Goal: Task Accomplishment & Management: Manage account settings

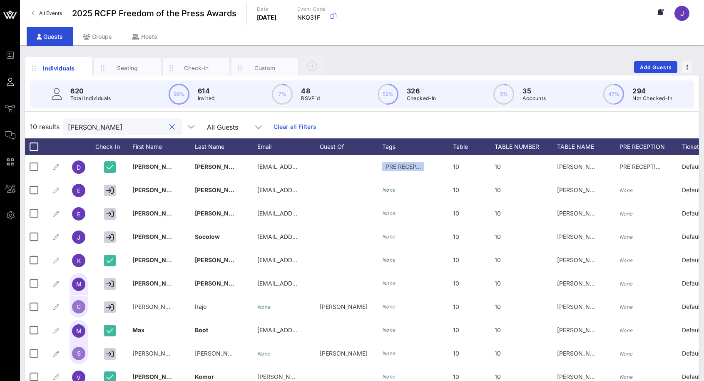
scroll to position [32, 0]
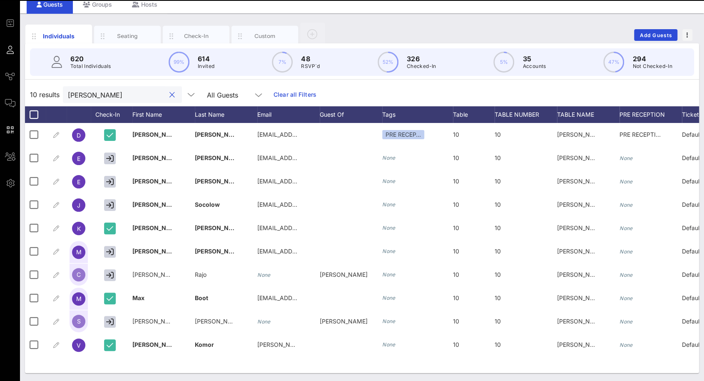
click at [92, 96] on input "[PERSON_NAME]" at bounding box center [116, 94] width 97 height 11
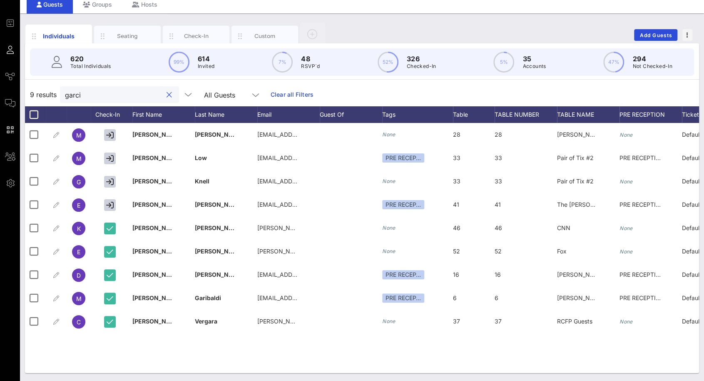
scroll to position [0, 0]
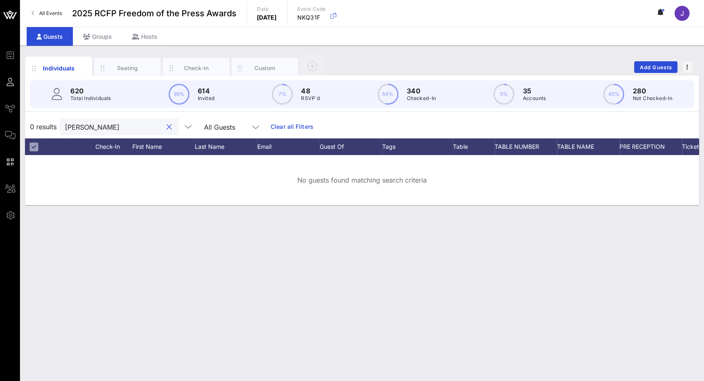
drag, startPoint x: 97, startPoint y: 127, endPoint x: 51, endPoint y: 125, distance: 45.9
click at [51, 125] on div "0 results [PERSON_NAME] All Guests Clear all Filters" at bounding box center [362, 126] width 674 height 23
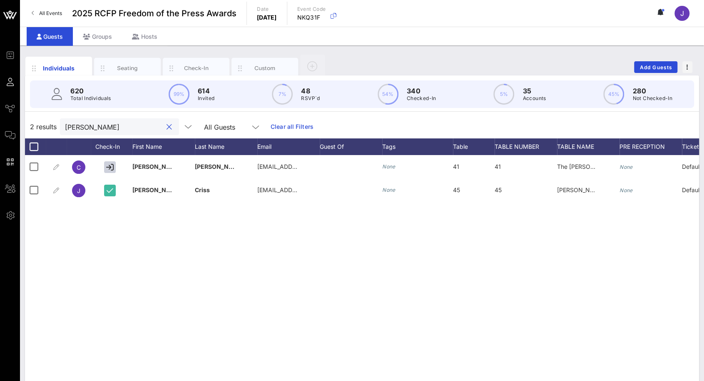
type input "criss"
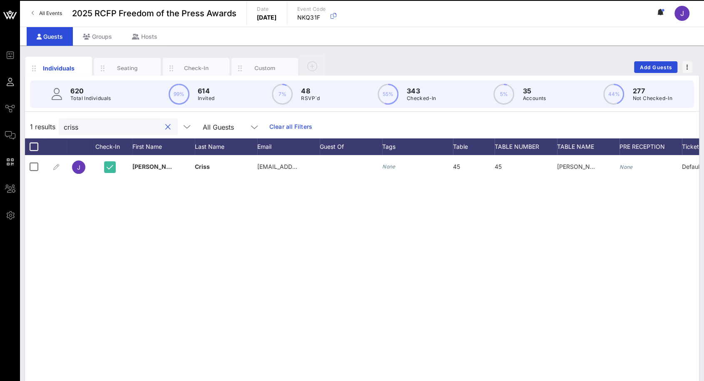
click at [165, 128] on button "clear icon" at bounding box center [167, 127] width 5 height 8
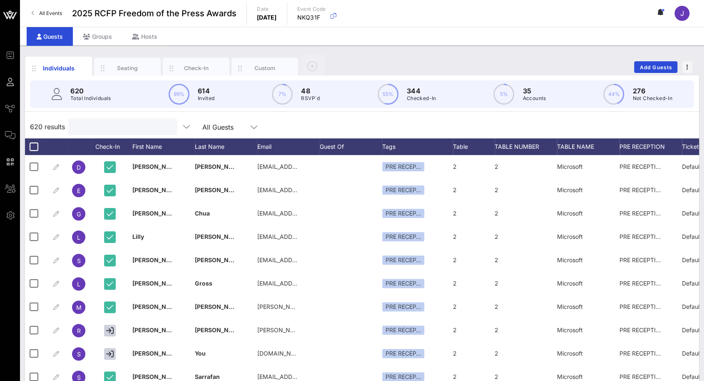
click at [124, 128] on input "text" at bounding box center [121, 126] width 97 height 11
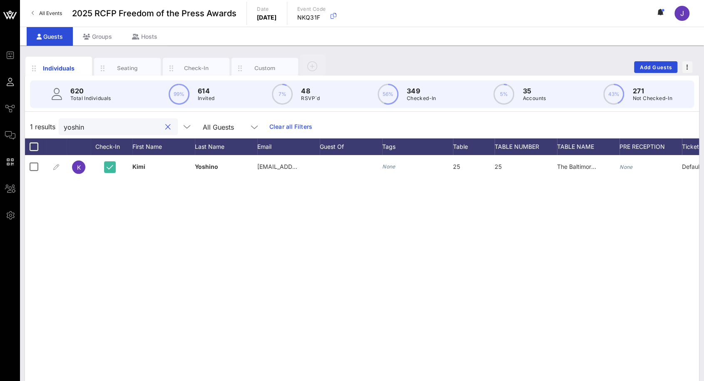
drag, startPoint x: 97, startPoint y: 127, endPoint x: 61, endPoint y: 128, distance: 36.2
click at [61, 128] on div "yoshin" at bounding box center [118, 126] width 119 height 17
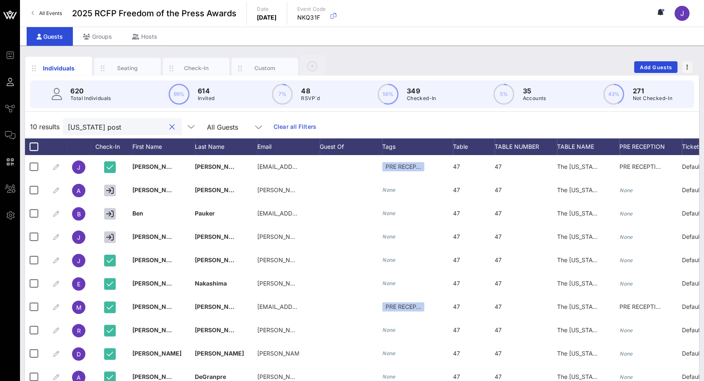
type input "[US_STATE] post"
click at [170, 126] on button "clear icon" at bounding box center [172, 127] width 5 height 8
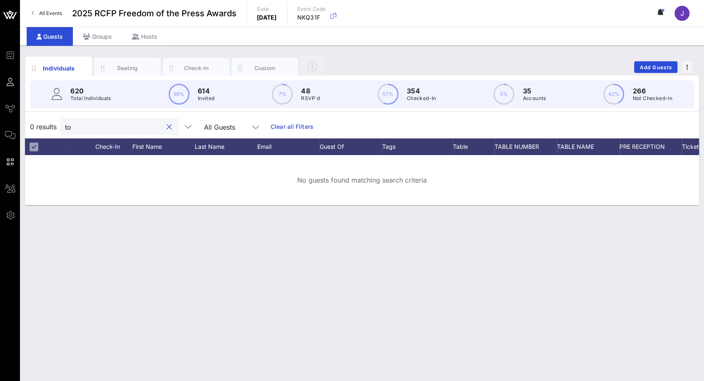
type input "t"
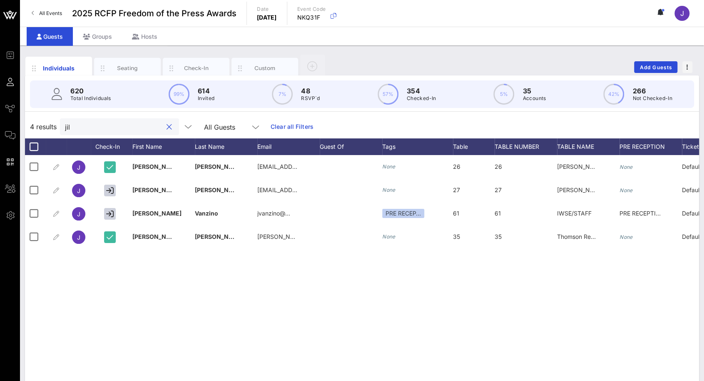
type input "[PERSON_NAME]"
click at [97, 127] on input "[PERSON_NAME]" at bounding box center [113, 126] width 97 height 11
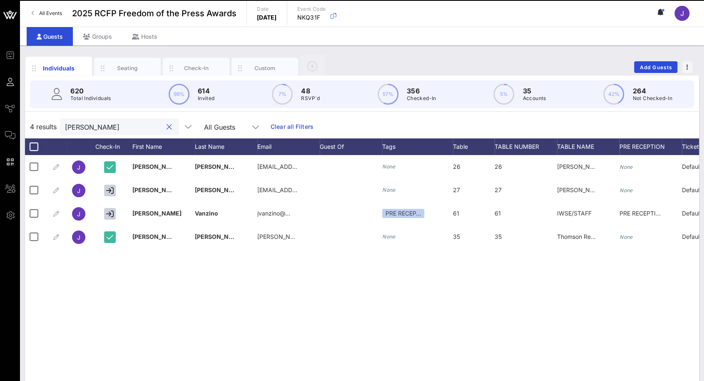
click at [167, 124] on button "clear icon" at bounding box center [169, 127] width 5 height 8
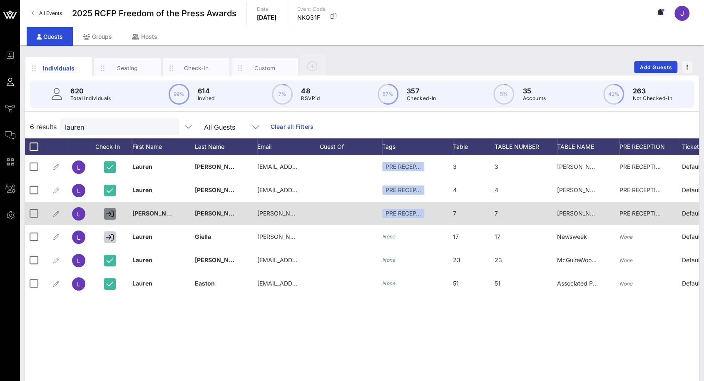
click at [112, 210] on icon "button" at bounding box center [109, 213] width 7 height 7
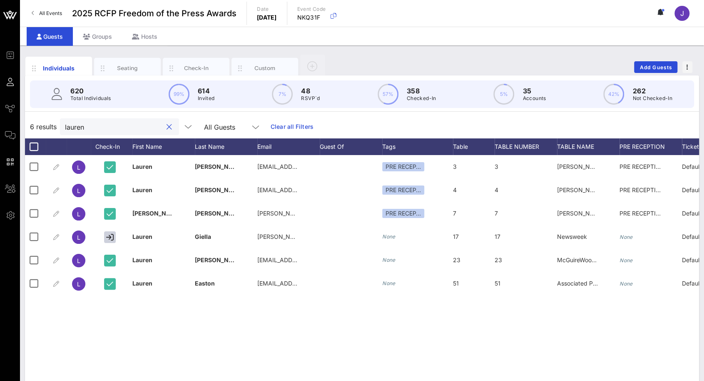
drag, startPoint x: 105, startPoint y: 125, endPoint x: 37, endPoint y: 119, distance: 67.8
click at [37, 119] on div "6 results [PERSON_NAME] All Guests Clear all Filters" at bounding box center [362, 126] width 674 height 23
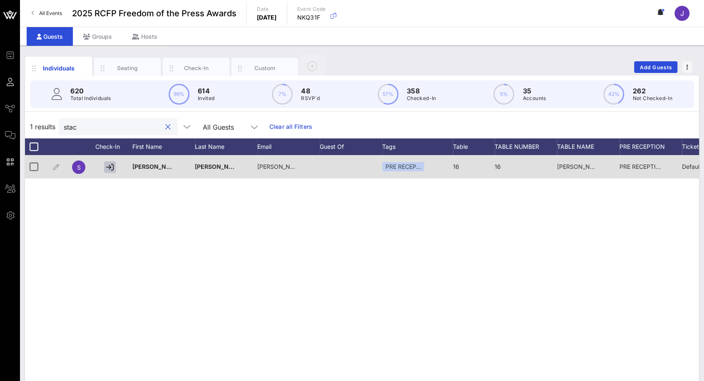
type input "stac"
click at [106, 170] on button "button" at bounding box center [110, 167] width 12 height 12
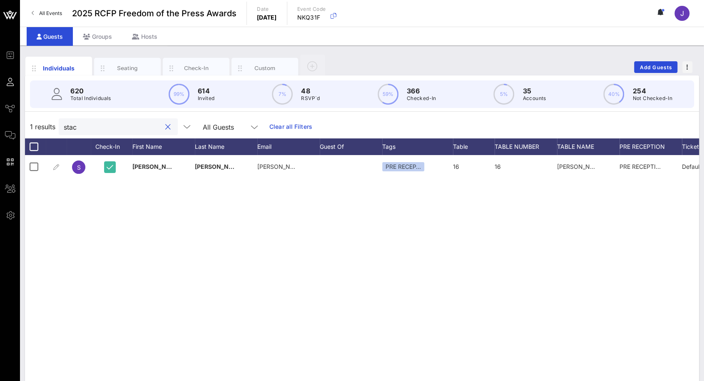
drag, startPoint x: 103, startPoint y: 129, endPoint x: 57, endPoint y: 125, distance: 45.9
click at [57, 125] on div "1 results stac All Guests Clear all Filters" at bounding box center [362, 126] width 674 height 23
click at [640, 65] on span "Add Guests" at bounding box center [656, 67] width 33 height 6
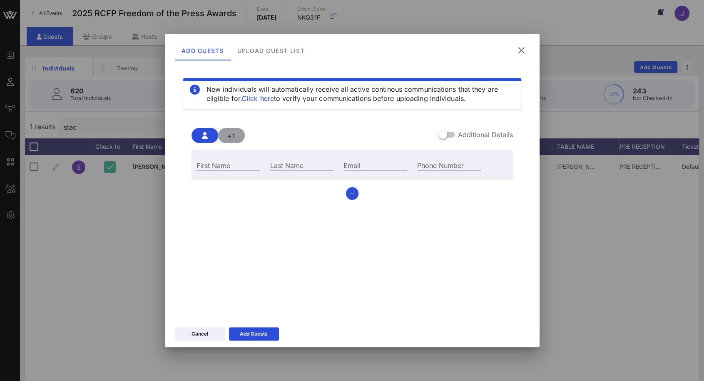
click at [230, 137] on span "+1" at bounding box center [231, 135] width 13 height 7
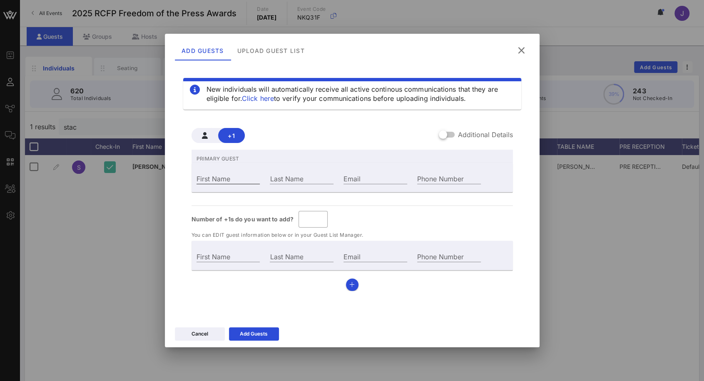
click at [230, 179] on input "First Name" at bounding box center [229, 178] width 64 height 11
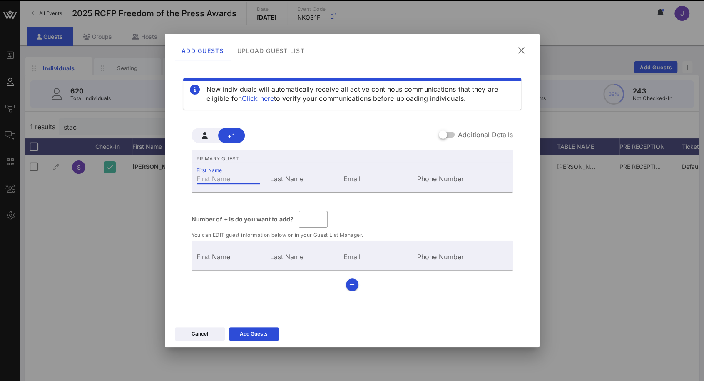
type input "Guest Of"
type input "M"
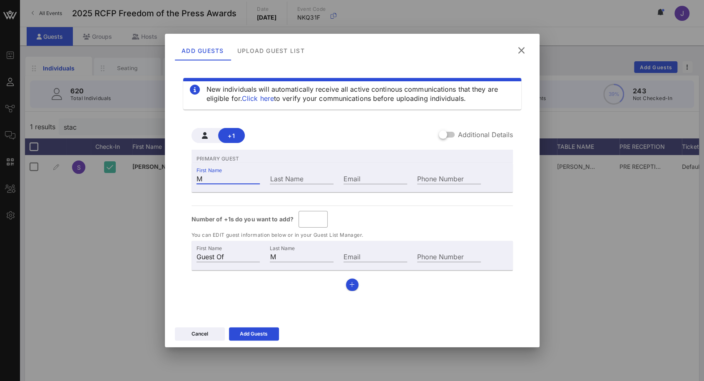
type input "Ma"
type input "Man"
type input "[PERSON_NAME]"
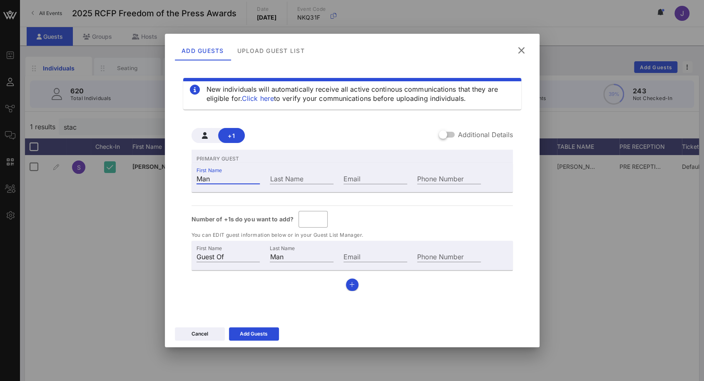
type input "[PERSON_NAME]"
type input "Manny"
type input "[PERSON_NAME]"
type input "G"
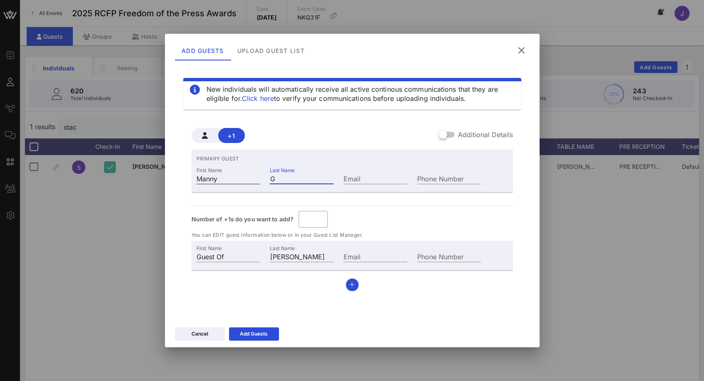
type input "[PERSON_NAME]"
type input "Ga"
type input "[PERSON_NAME]"
type input "Gar"
type input "[PERSON_NAME]"
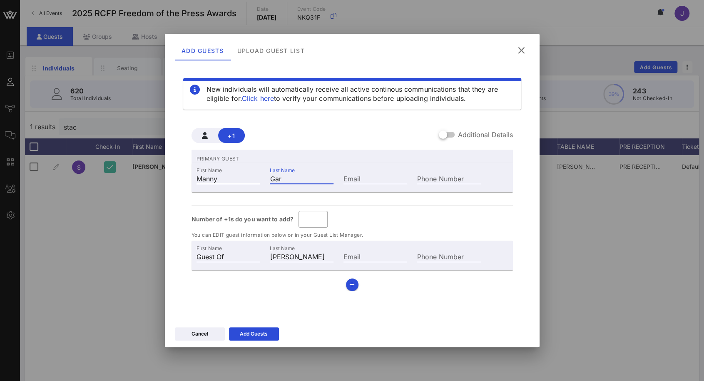
type input "Garc"
type input "[PERSON_NAME]"
type input "Garci"
type input "[PERSON_NAME]"
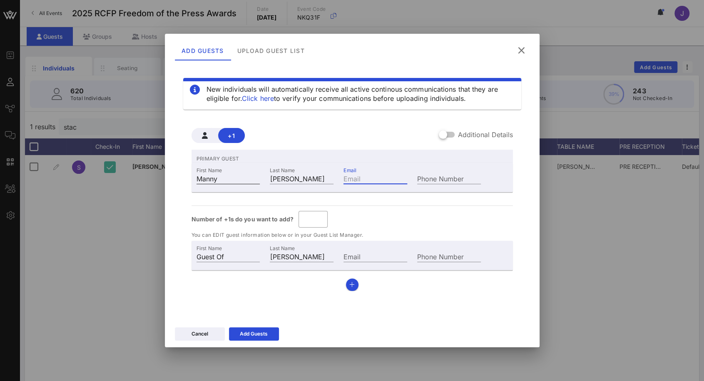
paste input "[URL][DOMAIN_NAME]"
type input "[URL][DOMAIN_NAME]"
click at [399, 178] on input "[URL][DOMAIN_NAME]" at bounding box center [376, 178] width 64 height 11
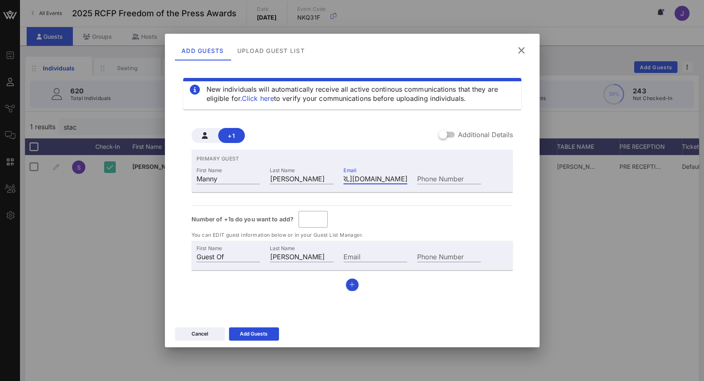
click at [399, 178] on input "[URL][DOMAIN_NAME]" at bounding box center [376, 178] width 64 height 11
paste input "[EMAIL_ADDRESS][DOMAIN_NAME]"
type input "[EMAIL_ADDRESS][DOMAIN_NAME]"
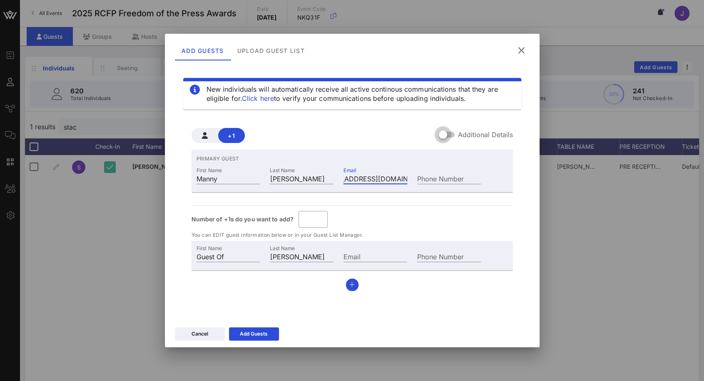
scroll to position [0, 0]
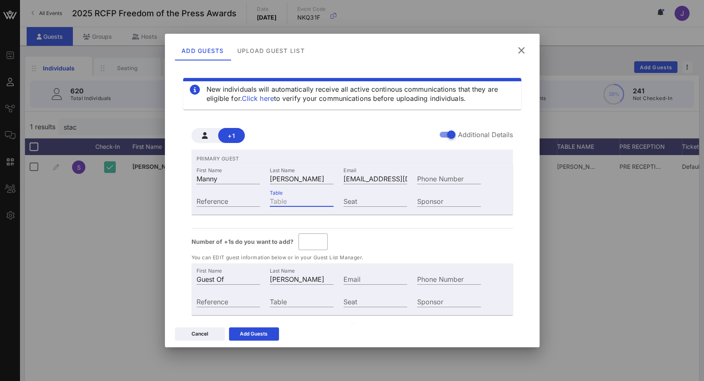
click at [306, 200] on input "Table" at bounding box center [302, 200] width 64 height 11
type input "63"
click at [304, 303] on input "Table" at bounding box center [302, 301] width 64 height 11
type input "63"
click at [269, 333] on button "Add Guests" at bounding box center [254, 333] width 50 height 13
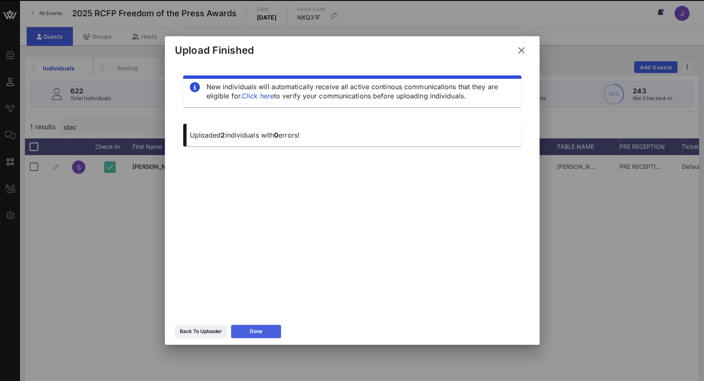
click at [262, 328] on div "Done" at bounding box center [256, 331] width 12 height 8
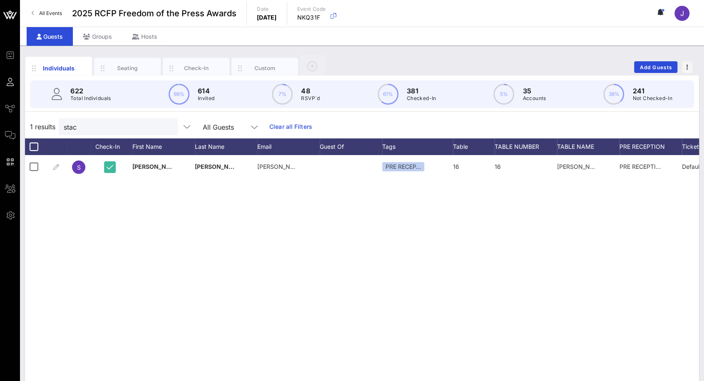
click at [165, 126] on button "clear icon" at bounding box center [167, 127] width 5 height 8
type input "[PERSON_NAME]"
click at [165, 125] on button "clear icon" at bounding box center [167, 127] width 5 height 8
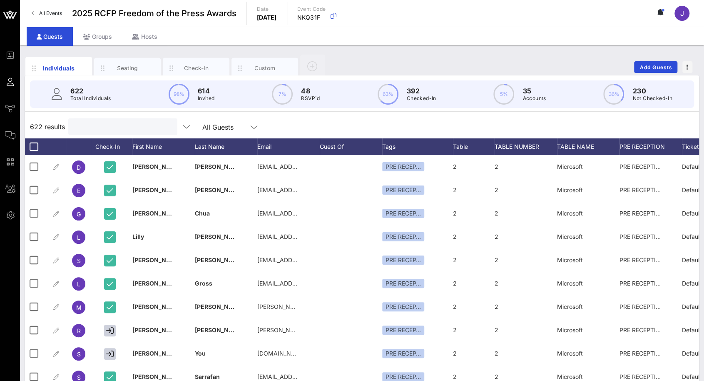
click at [89, 126] on input "text" at bounding box center [121, 126] width 97 height 11
click at [88, 126] on input "text" at bounding box center [121, 126] width 97 height 11
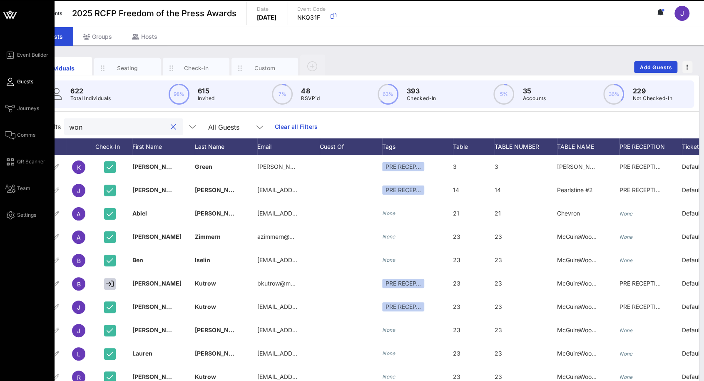
type input "[PERSON_NAME]"
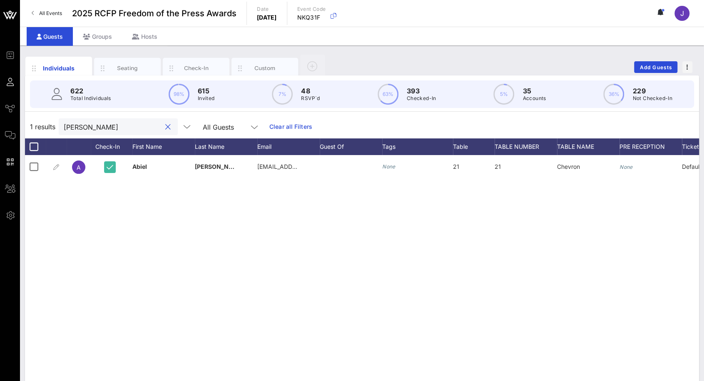
click at [161, 125] on div at bounding box center [167, 127] width 12 height 10
click at [165, 127] on button "clear icon" at bounding box center [167, 127] width 5 height 8
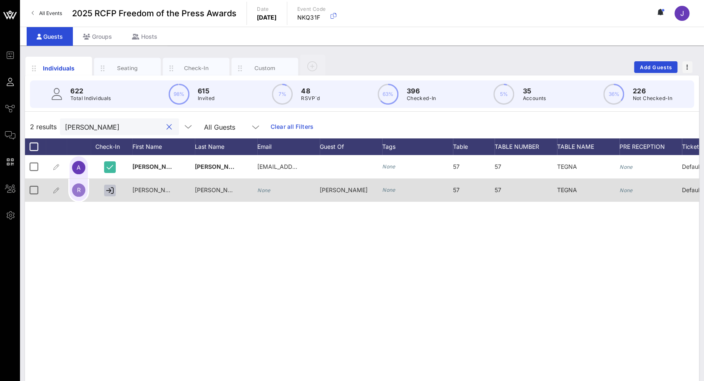
type input "[PERSON_NAME]"
click at [108, 190] on icon "button" at bounding box center [109, 190] width 7 height 7
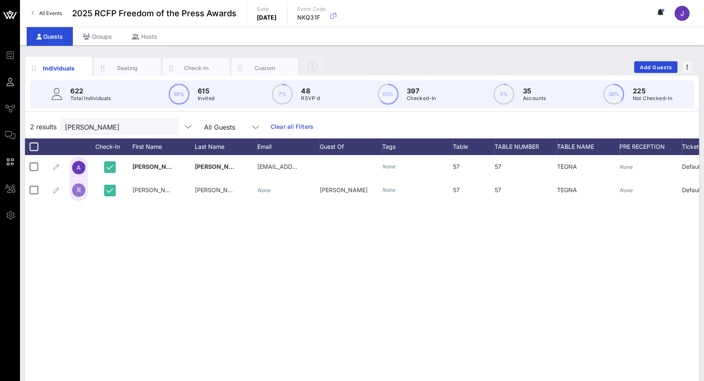
click at [167, 127] on button "clear icon" at bounding box center [169, 127] width 5 height 8
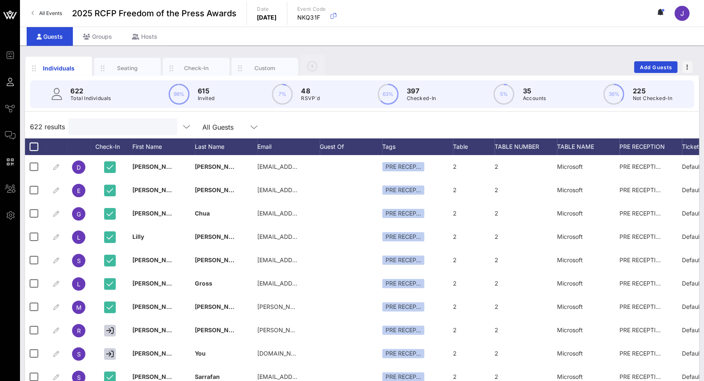
click at [114, 130] on input "text" at bounding box center [121, 126] width 97 height 11
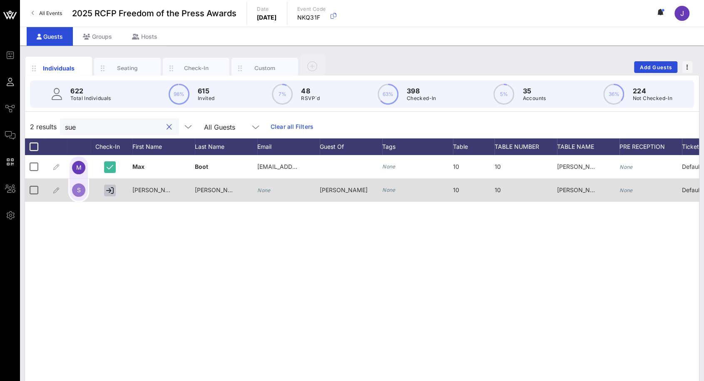
type input "sue"
click at [115, 187] on button "button" at bounding box center [110, 191] width 12 height 12
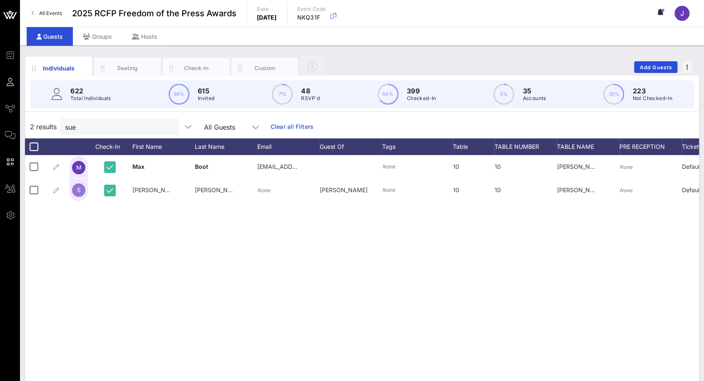
click at [167, 127] on button "clear icon" at bounding box center [169, 127] width 5 height 8
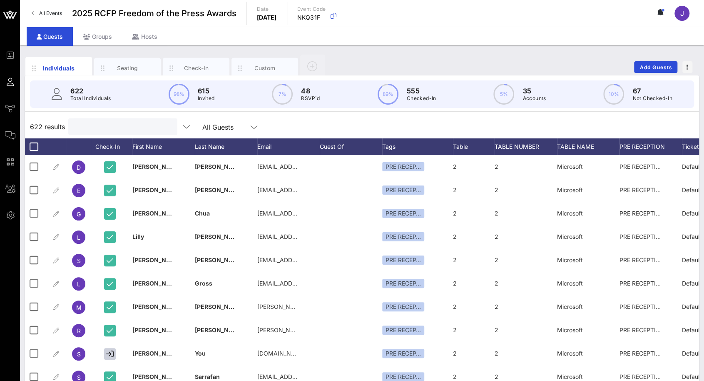
click at [102, 127] on input "text" at bounding box center [121, 126] width 97 height 11
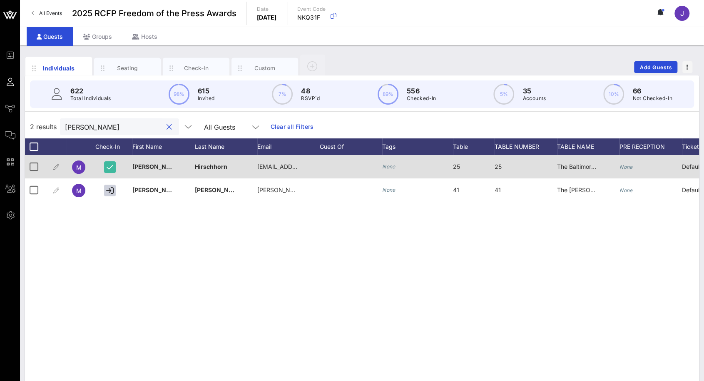
click at [117, 172] on div at bounding box center [112, 166] width 42 height 23
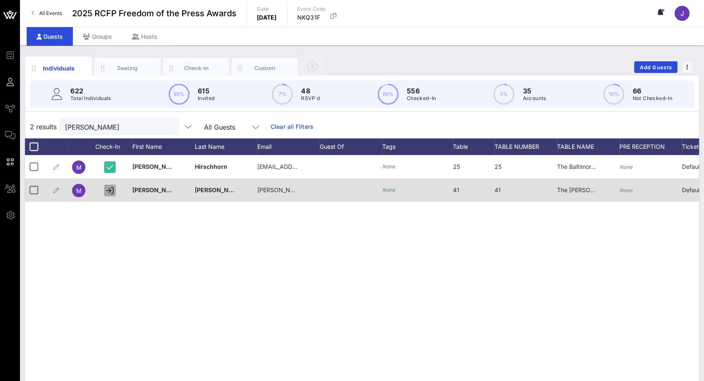
click at [111, 192] on icon "button" at bounding box center [109, 190] width 7 height 7
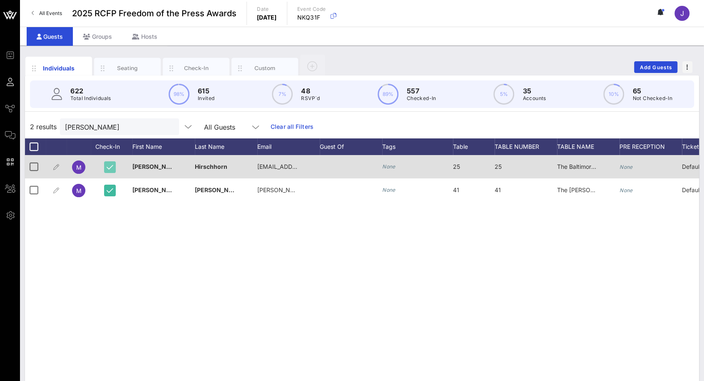
click at [115, 164] on button "button" at bounding box center [110, 167] width 12 height 12
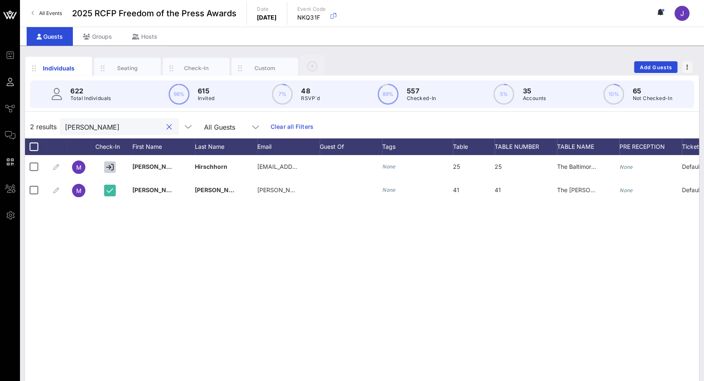
click at [98, 128] on input "[PERSON_NAME]" at bounding box center [113, 126] width 97 height 11
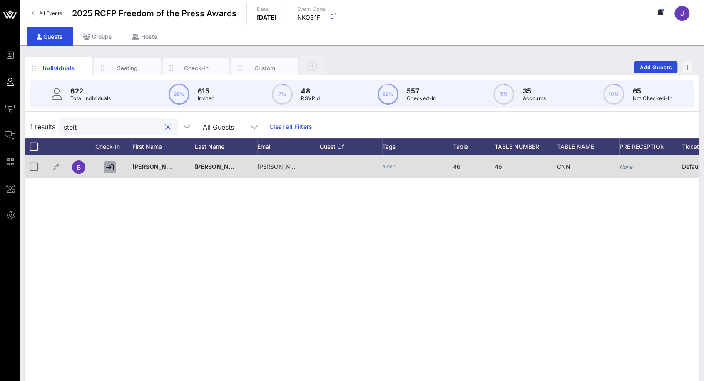
click at [110, 162] on button "button" at bounding box center [110, 167] width 12 height 12
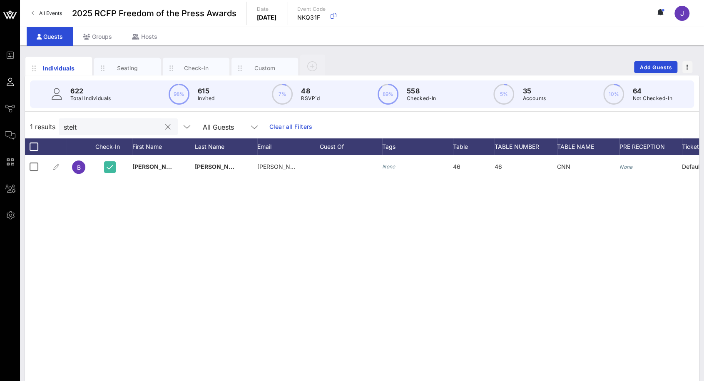
click at [117, 126] on input "stelt" at bounding box center [112, 126] width 97 height 11
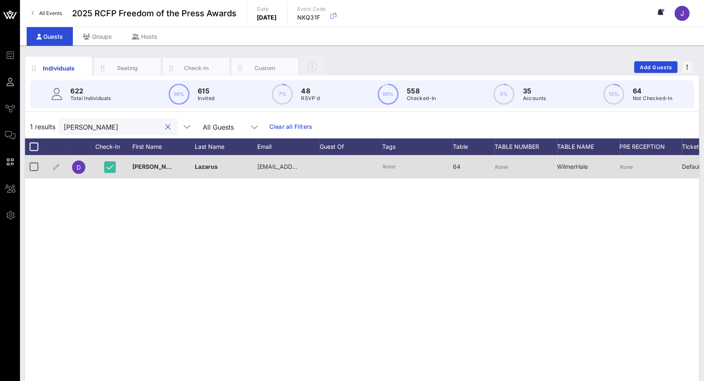
type input "[PERSON_NAME]"
click at [504, 167] on icon "None" at bounding box center [501, 167] width 13 height 6
type input "64"
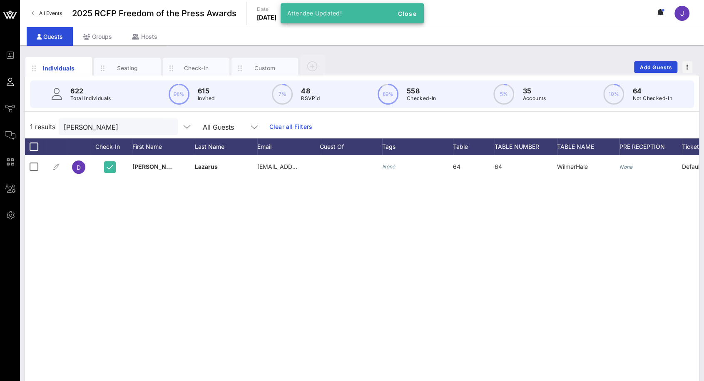
click at [165, 130] on button "clear icon" at bounding box center [167, 127] width 5 height 8
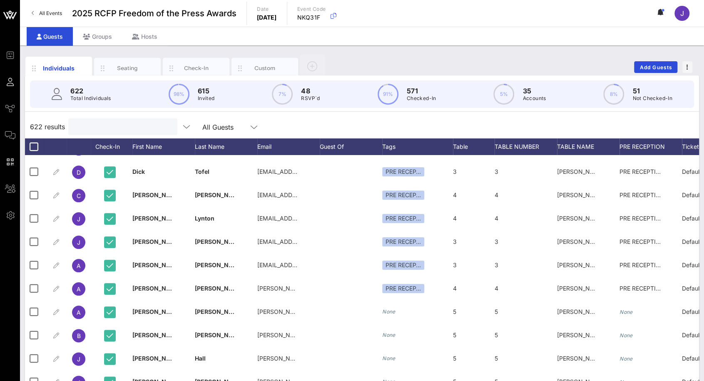
scroll to position [750, 0]
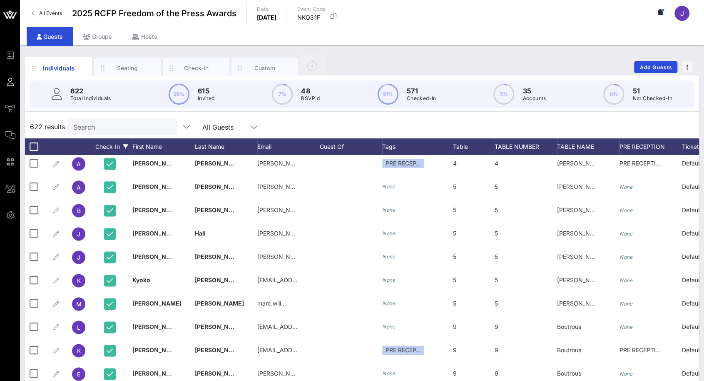
click at [114, 149] on div "Check-In" at bounding box center [112, 146] width 42 height 17
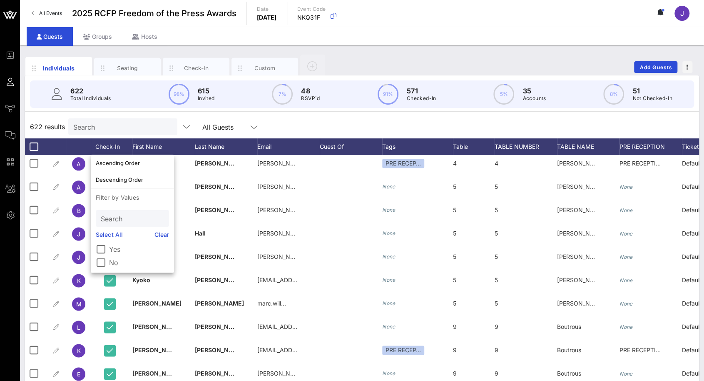
click at [114, 262] on label "No" at bounding box center [139, 262] width 60 height 8
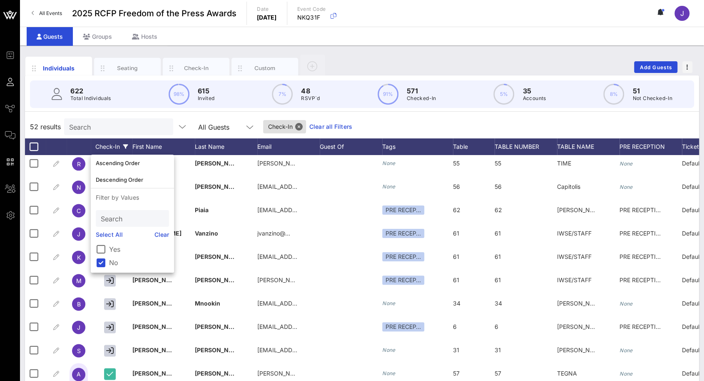
click at [467, 54] on div "Individuals Seating Check-In Custom Add Guests" at bounding box center [362, 67] width 674 height 27
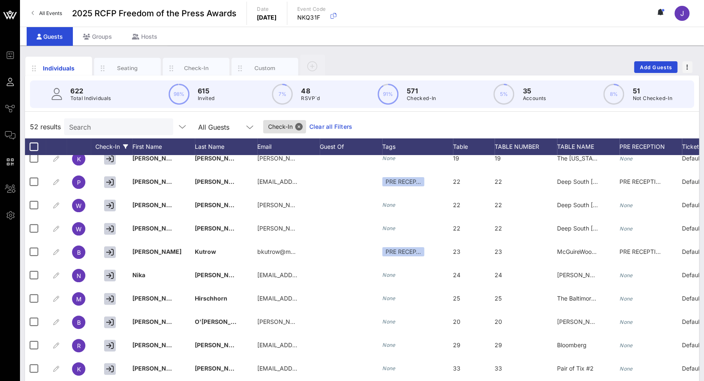
scroll to position [0, 0]
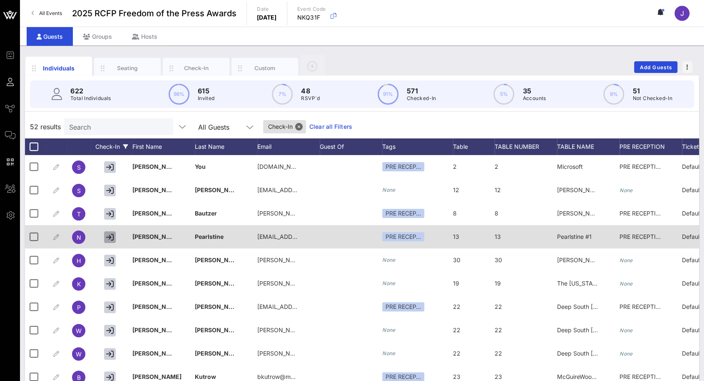
click at [110, 236] on icon "button" at bounding box center [109, 236] width 7 height 7
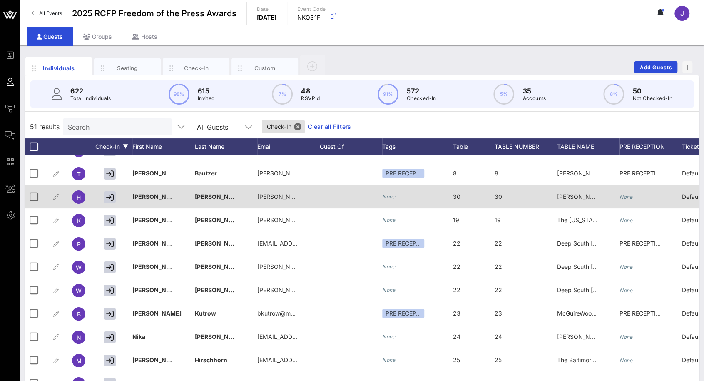
scroll to position [42, 0]
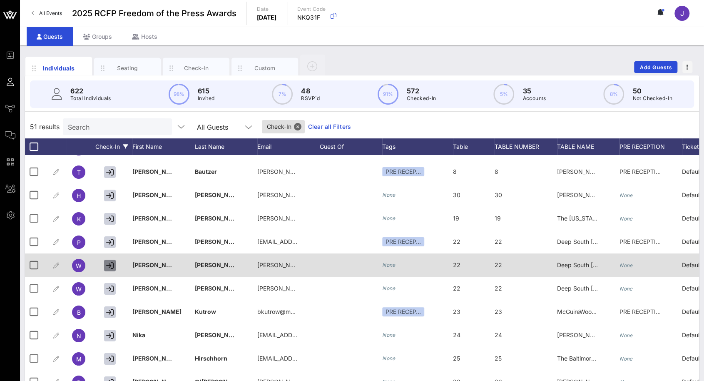
click at [109, 267] on icon "button" at bounding box center [109, 265] width 7 height 7
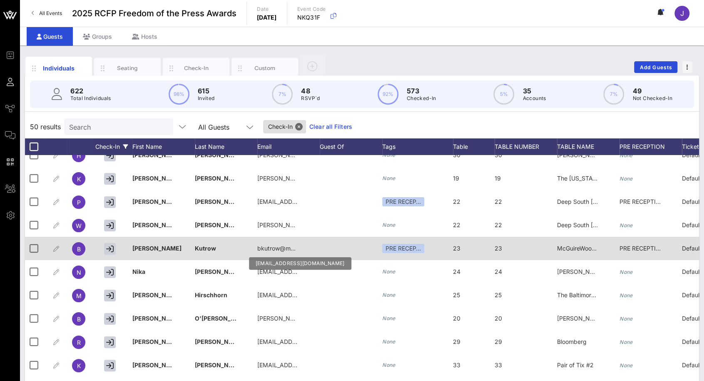
scroll to position [83, 0]
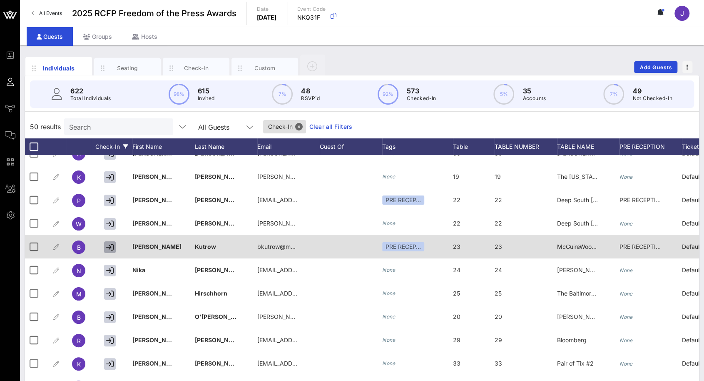
click at [112, 242] on button "button" at bounding box center [110, 247] width 12 height 12
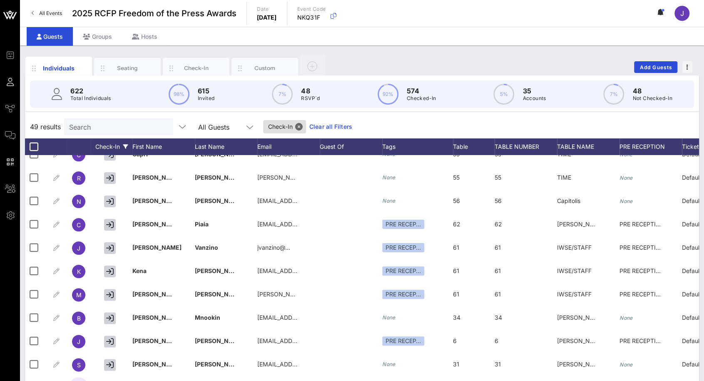
scroll to position [666, 0]
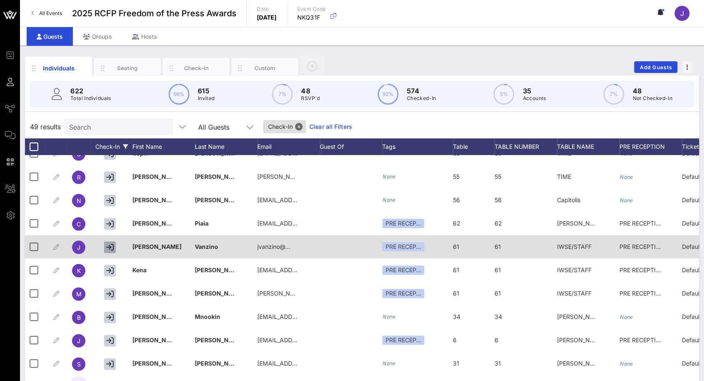
click at [107, 247] on icon "button" at bounding box center [109, 246] width 7 height 7
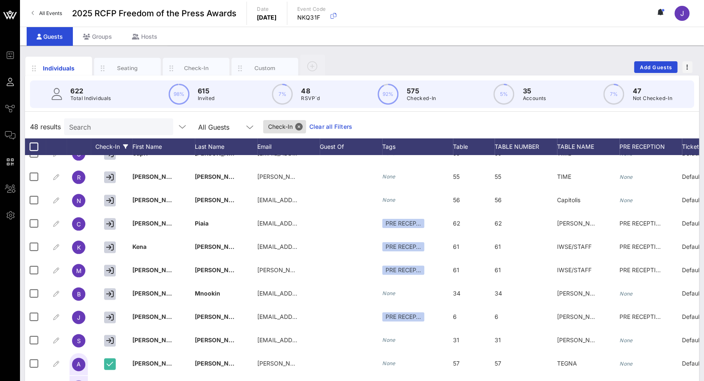
scroll to position [708, 0]
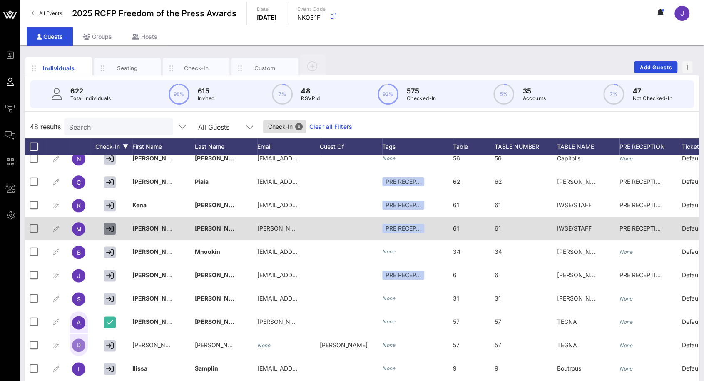
click at [111, 230] on icon "button" at bounding box center [109, 228] width 7 height 7
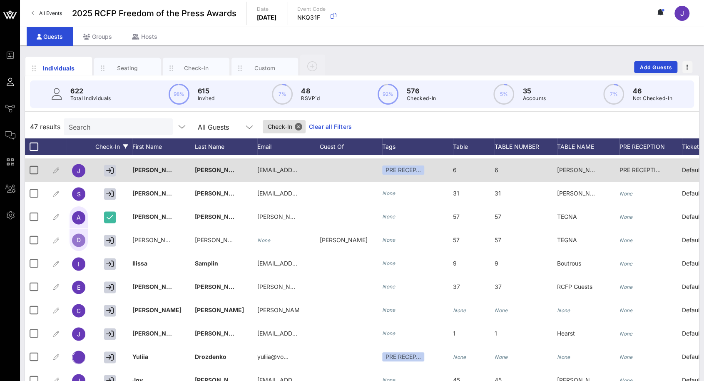
scroll to position [791, 0]
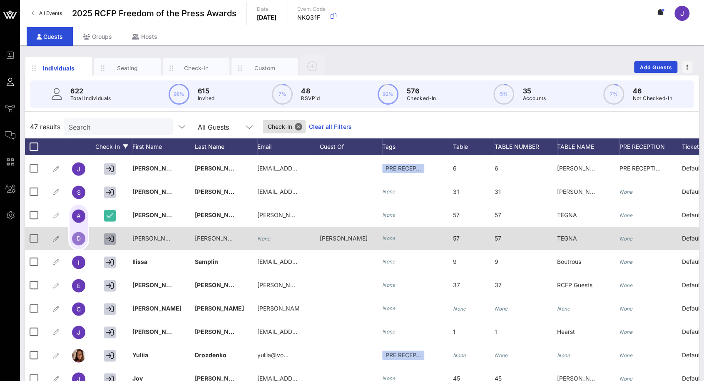
click at [115, 237] on button "button" at bounding box center [110, 239] width 12 height 12
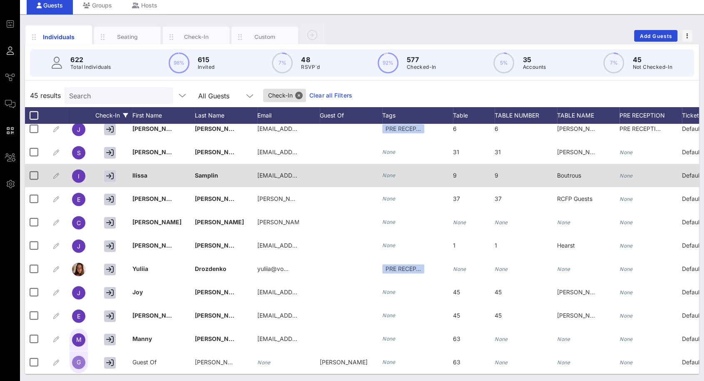
scroll to position [32, 0]
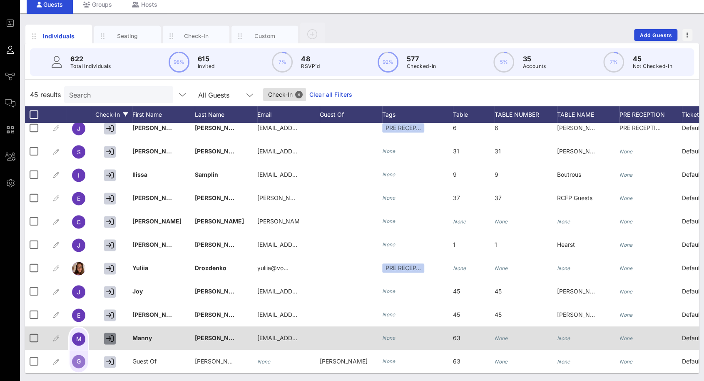
click at [110, 334] on icon "button" at bounding box center [109, 337] width 7 height 7
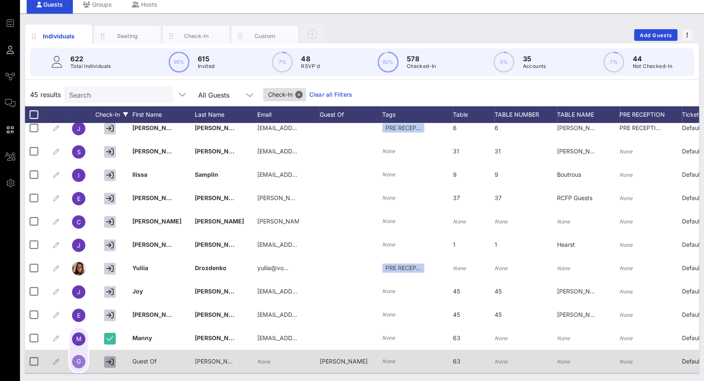
click at [111, 358] on icon "button" at bounding box center [109, 361] width 7 height 7
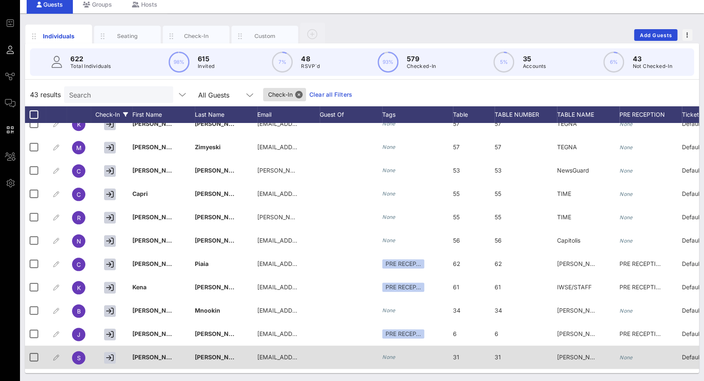
scroll to position [593, 0]
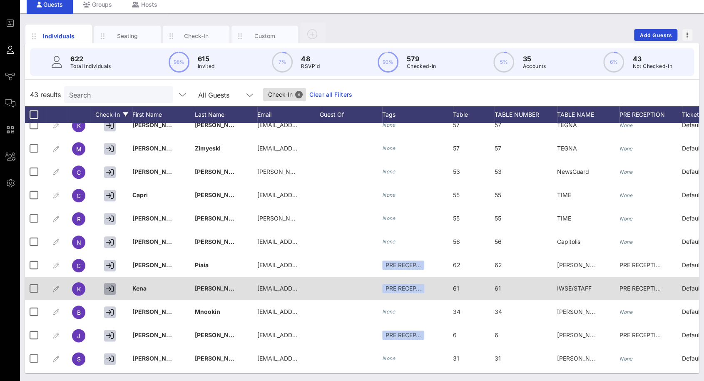
click at [108, 287] on icon "button" at bounding box center [109, 288] width 7 height 7
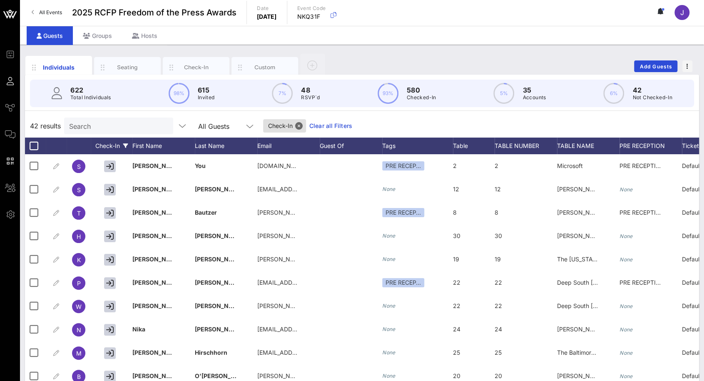
scroll to position [0, 0]
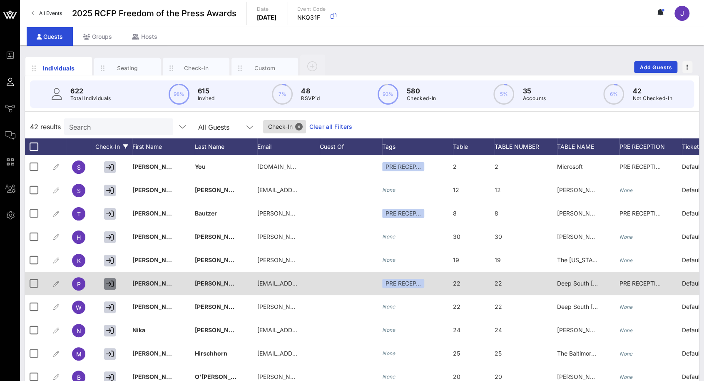
click at [113, 285] on icon "button" at bounding box center [109, 283] width 7 height 7
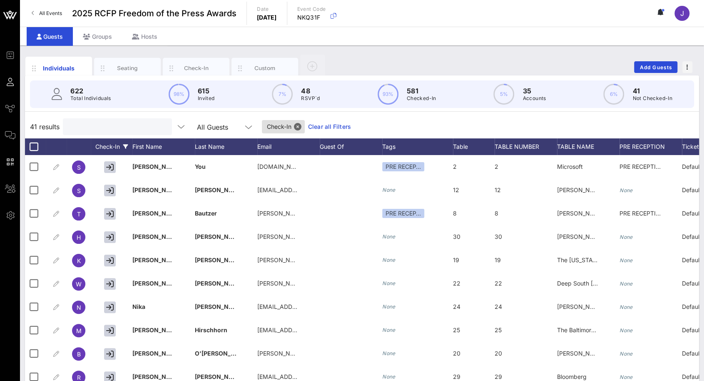
click at [124, 129] on input "text" at bounding box center [116, 126] width 97 height 11
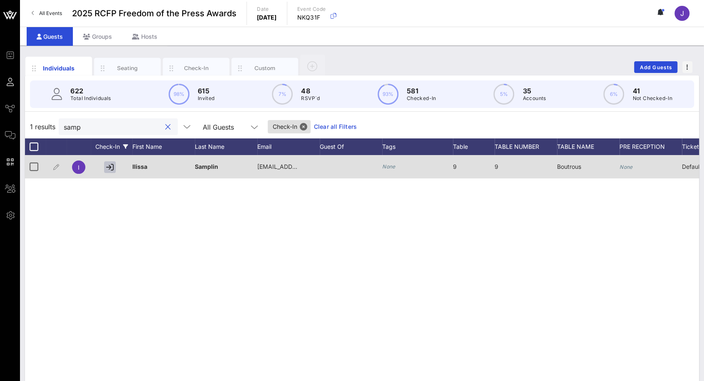
type input "samp"
click at [112, 164] on icon "button" at bounding box center [109, 166] width 7 height 7
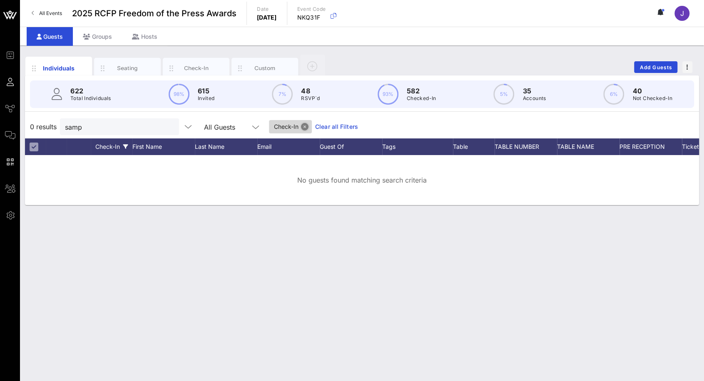
click at [301, 127] on button "Close" at bounding box center [304, 126] width 7 height 7
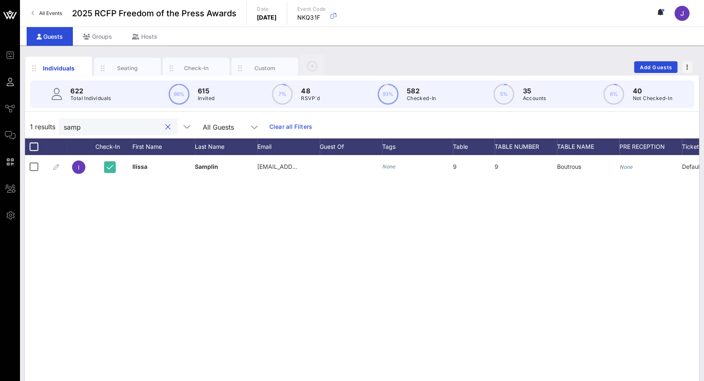
click at [112, 126] on input "samp" at bounding box center [112, 126] width 97 height 11
click at [162, 130] on div at bounding box center [167, 127] width 12 height 10
click at [165, 126] on button "clear icon" at bounding box center [167, 127] width 5 height 8
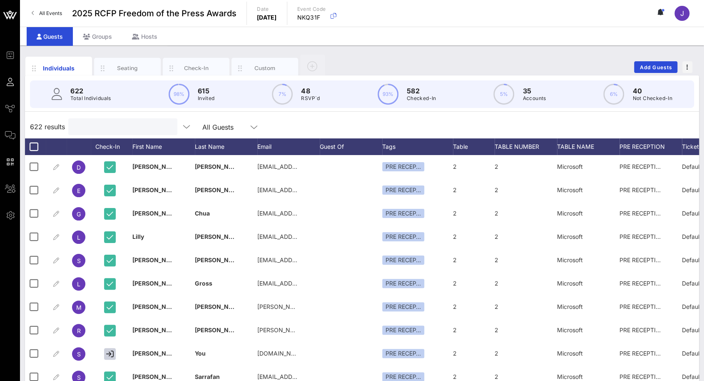
click at [125, 127] on input "text" at bounding box center [121, 126] width 97 height 11
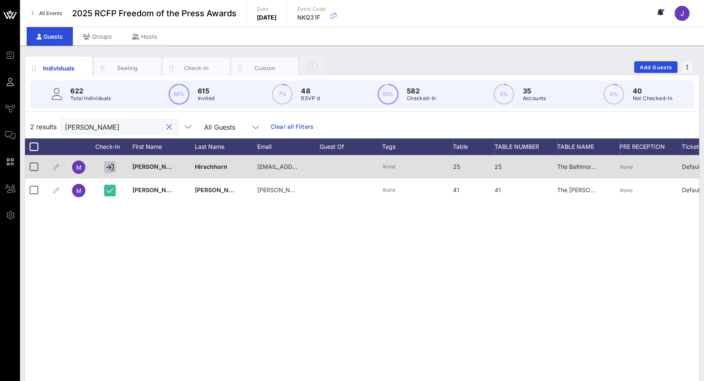
type input "[PERSON_NAME]"
click at [108, 167] on icon "button" at bounding box center [109, 166] width 7 height 7
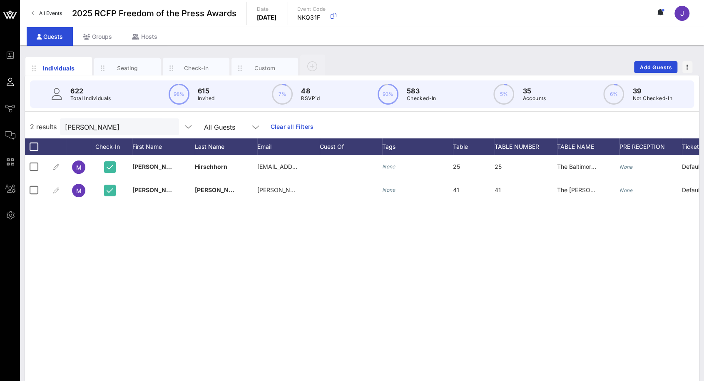
click at [162, 127] on div at bounding box center [168, 127] width 12 height 10
click at [167, 130] on button "clear icon" at bounding box center [169, 127] width 5 height 8
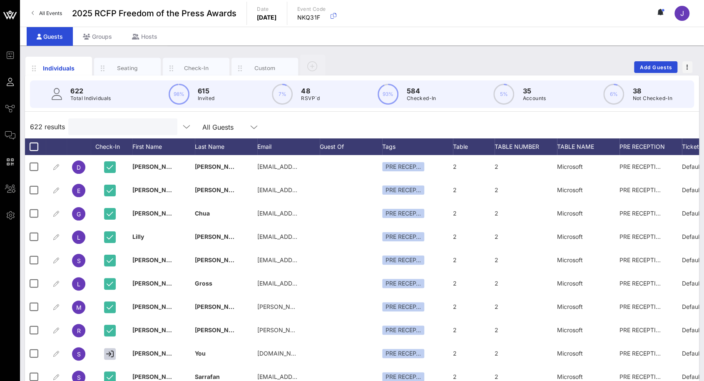
click at [132, 130] on input "text" at bounding box center [121, 126] width 97 height 11
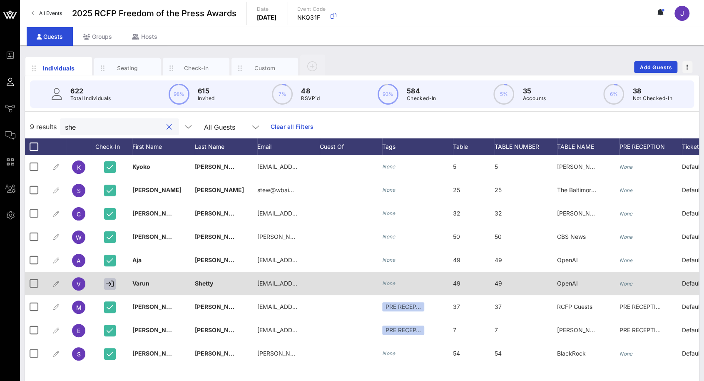
type input "she"
click at [114, 280] on button "button" at bounding box center [110, 284] width 12 height 12
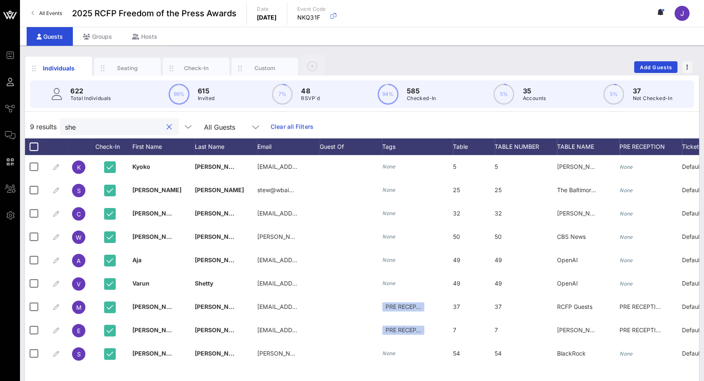
click at [114, 127] on input "she" at bounding box center [113, 126] width 97 height 11
click at [167, 127] on button "clear icon" at bounding box center [169, 127] width 5 height 8
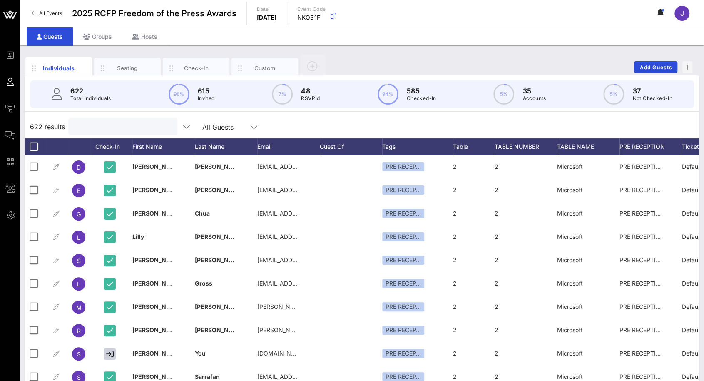
click at [104, 123] on input "text" at bounding box center [121, 126] width 97 height 11
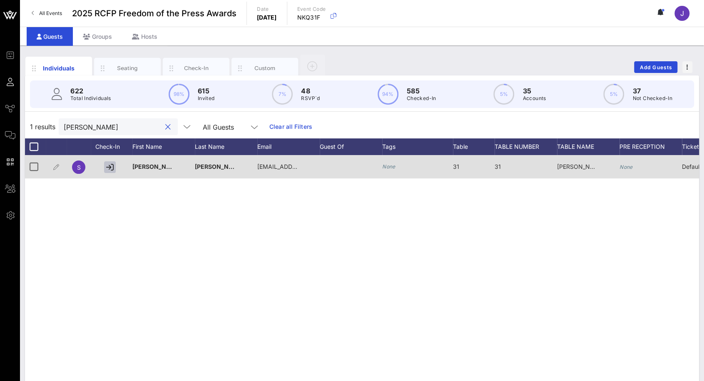
type input "[PERSON_NAME]"
click at [110, 162] on button "button" at bounding box center [110, 167] width 12 height 12
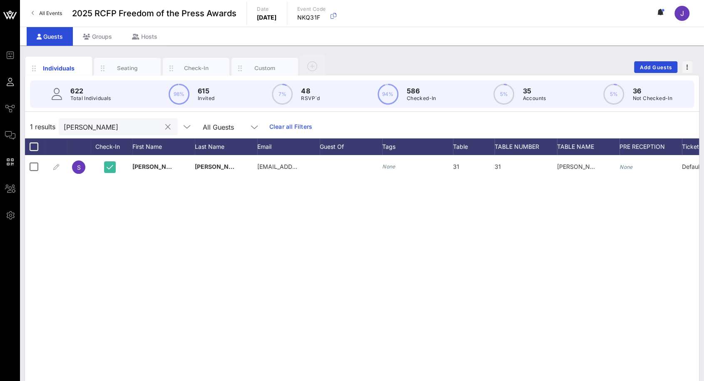
click at [147, 133] on div "[PERSON_NAME]" at bounding box center [112, 126] width 97 height 17
click at [163, 127] on div at bounding box center [168, 127] width 10 height 10
click at [165, 127] on button "clear icon" at bounding box center [167, 127] width 5 height 8
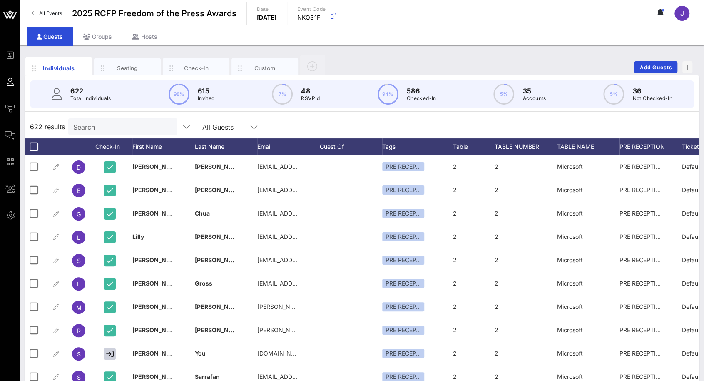
click at [623, 90] on circle at bounding box center [614, 95] width 20 height 20
click at [638, 92] on p "36" at bounding box center [653, 91] width 40 height 10
click at [222, 127] on div "All Guests" at bounding box center [217, 126] width 31 height 7
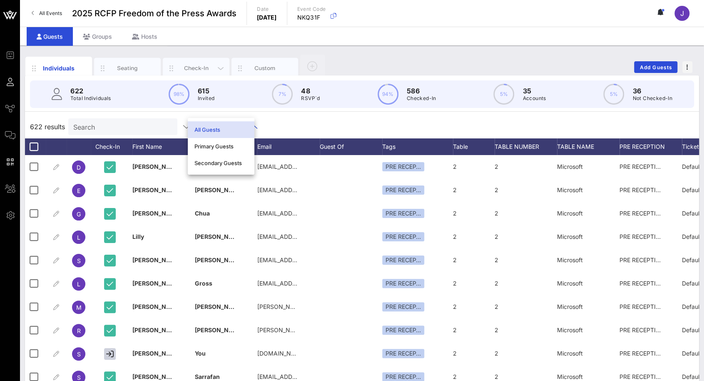
click at [187, 70] on div "Check-In" at bounding box center [196, 68] width 37 height 8
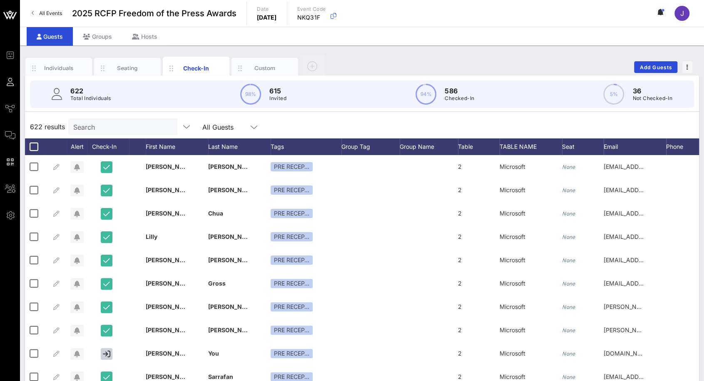
click at [626, 95] on div "5% 36 Not Checked-In" at bounding box center [638, 94] width 69 height 21
click at [112, 123] on input "text" at bounding box center [121, 126] width 97 height 11
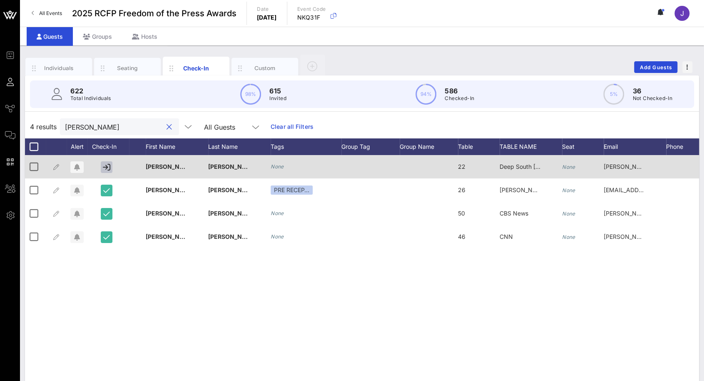
type input "[PERSON_NAME]"
click at [104, 165] on icon "button" at bounding box center [106, 166] width 7 height 7
